Goal: Information Seeking & Learning: Check status

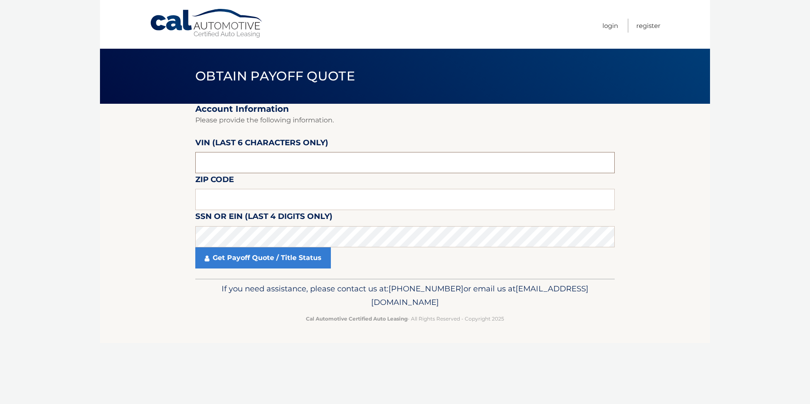
click at [216, 163] on input "text" at bounding box center [404, 162] width 419 height 21
click at [226, 202] on input "text" at bounding box center [404, 199] width 419 height 21
type input "07726"
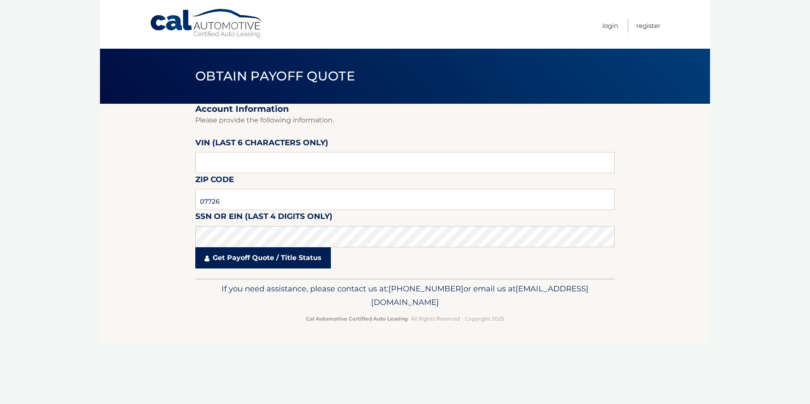
click at [250, 263] on link "Get Payoff Quote / Title Status" at bounding box center [262, 257] width 135 height 21
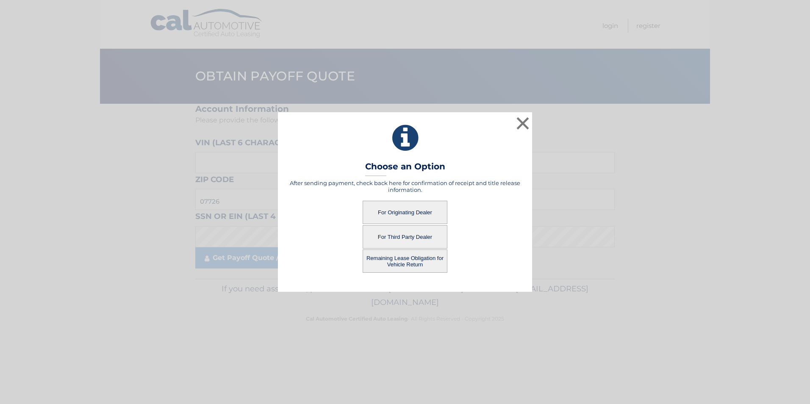
click at [399, 237] on button "For Third Party Dealer" at bounding box center [404, 236] width 85 height 23
click at [399, 236] on button "For Third Party Dealer" at bounding box center [404, 236] width 85 height 23
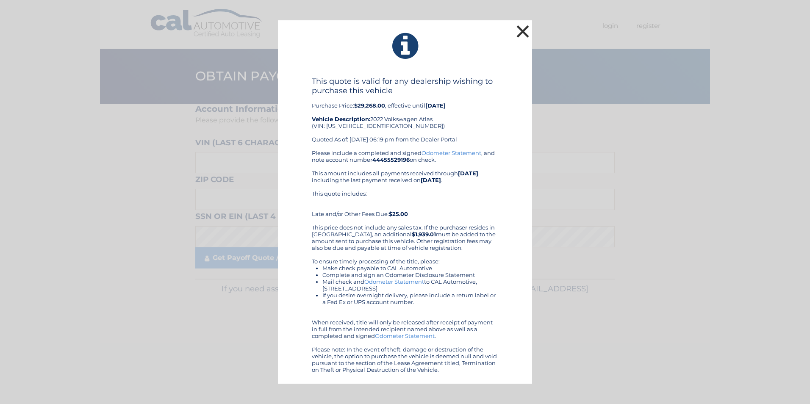
click at [520, 27] on button "×" at bounding box center [522, 31] width 17 height 17
